Goal: Task Accomplishment & Management: Complete application form

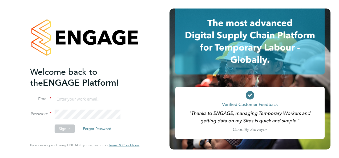
type input "kfrichards@live.co.uk"
click at [108, 120] on li "Password" at bounding box center [82, 117] width 104 height 15
click at [63, 127] on button "Sign In" at bounding box center [65, 129] width 20 height 9
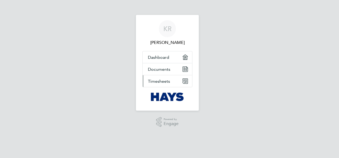
click at [162, 83] on span "Timesheets" at bounding box center [159, 81] width 22 height 5
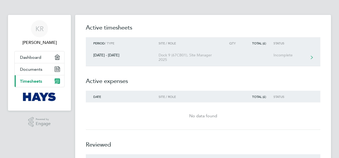
click at [284, 55] on div "Incomplete" at bounding box center [289, 55] width 33 height 5
click at [312, 58] on icon at bounding box center [312, 57] width 2 height 3
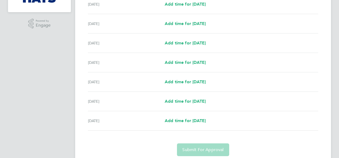
scroll to position [117, 0]
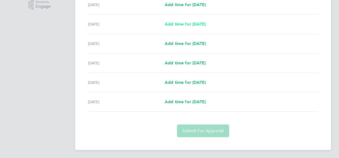
click at [190, 25] on span "Add time for [DATE]" at bounding box center [185, 24] width 41 height 5
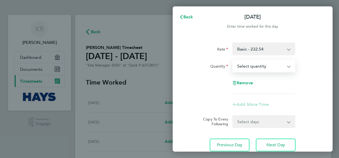
click at [286, 66] on select "Select quantity 0.5 1" at bounding box center [260, 66] width 55 height 12
select select "1"
click at [233, 60] on select "Select quantity 0.5 1" at bounding box center [260, 66] width 55 height 12
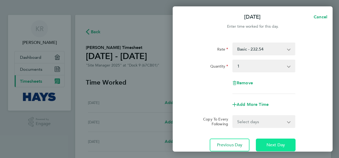
click at [271, 145] on span "Next Day" at bounding box center [275, 144] width 18 height 5
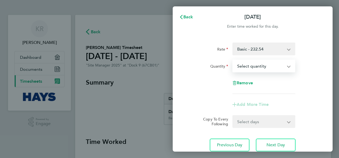
click at [287, 66] on select "Select quantity 0.5 1" at bounding box center [260, 66] width 55 height 12
select select "1"
click at [233, 60] on select "Select quantity 0.5 1" at bounding box center [260, 66] width 55 height 12
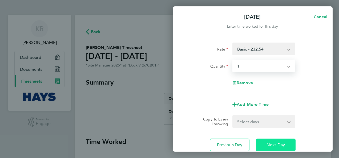
click at [276, 142] on button "Next Day" at bounding box center [276, 145] width 40 height 13
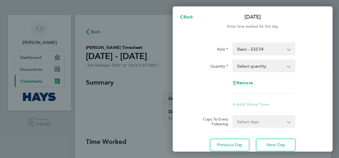
click at [287, 66] on select "Select quantity 0.5 1" at bounding box center [260, 66] width 55 height 12
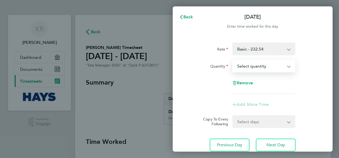
select select "1"
click at [233, 60] on select "Select quantity 0.5 1" at bounding box center [260, 66] width 55 height 12
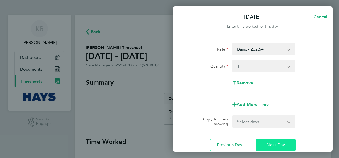
click at [276, 145] on span "Next Day" at bounding box center [275, 144] width 18 height 5
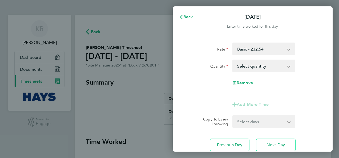
click at [288, 66] on select "Select quantity 0.5 1" at bounding box center [260, 66] width 55 height 12
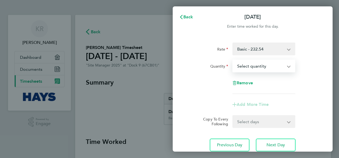
select select "1"
click at [233, 60] on select "Select quantity 0.5 1" at bounding box center [260, 66] width 55 height 12
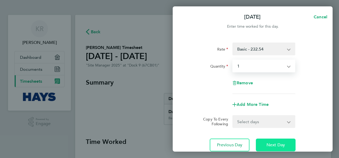
click at [276, 144] on span "Next Day" at bounding box center [275, 144] width 18 height 5
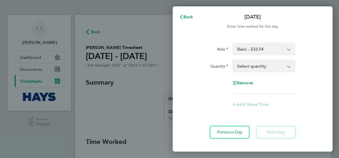
click at [288, 68] on app-icon-cross-button at bounding box center [291, 66] width 6 height 12
click at [289, 66] on app-icon-cross-button at bounding box center [291, 66] width 6 height 12
click at [255, 66] on select "Select quantity 0.5 1" at bounding box center [260, 66] width 55 height 12
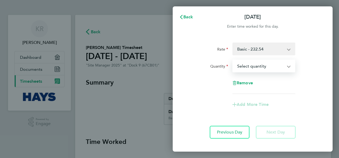
select select "1"
click at [233, 60] on select "Select quantity 0.5 1" at bounding box center [260, 66] width 55 height 12
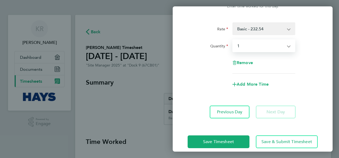
scroll to position [27, 0]
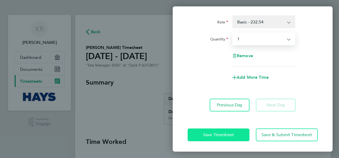
click at [230, 134] on span "Save Timesheet" at bounding box center [218, 134] width 31 height 5
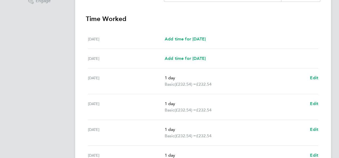
scroll to position [186, 0]
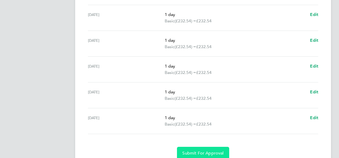
click at [203, 152] on span "Submit For Approval" at bounding box center [202, 153] width 41 height 5
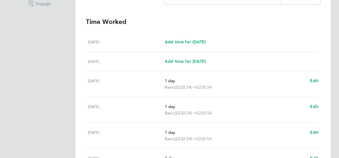
scroll to position [0, 0]
